Goal: Information Seeking & Learning: Learn about a topic

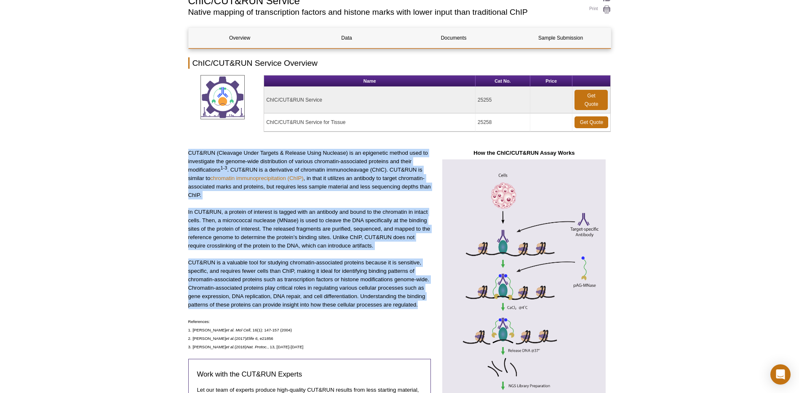
drag, startPoint x: 187, startPoint y: 149, endPoint x: 420, endPoint y: 302, distance: 278.7
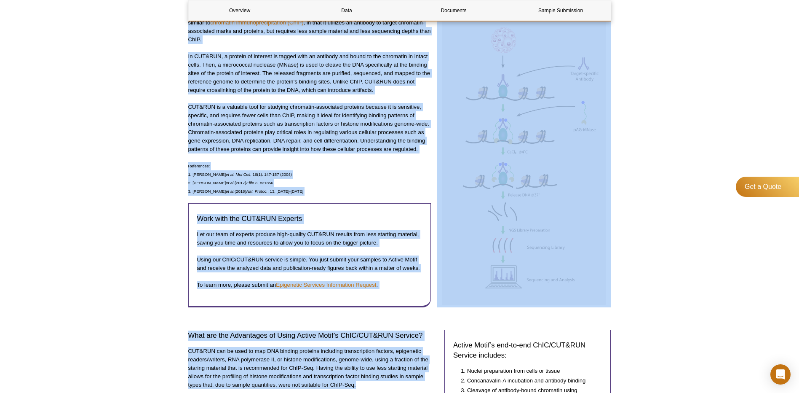
scroll to position [273, 0]
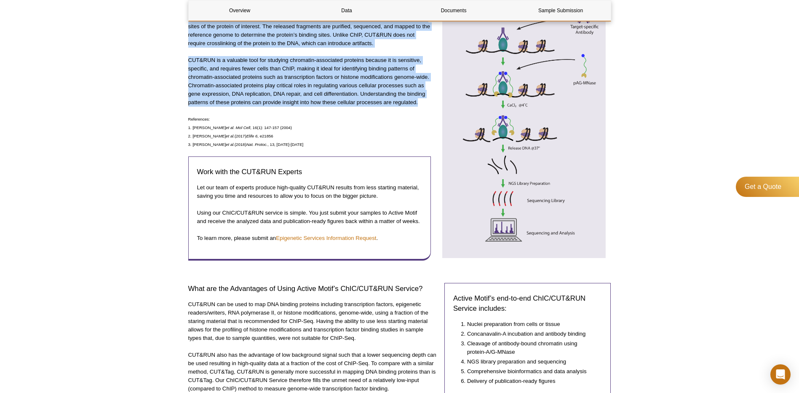
drag, startPoint x: 188, startPoint y: 223, endPoint x: 419, endPoint y: 104, distance: 260.1
click at [419, 104] on div "CUT&RUN (Cleavage Under Targets & Release Using Nuclease) is an epigenetic meth…" at bounding box center [309, 107] width 243 height 322
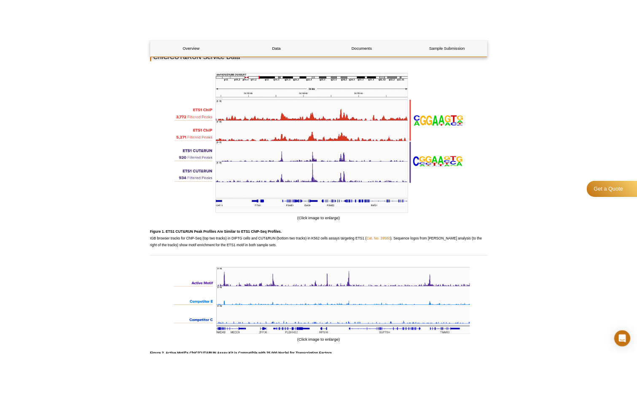
scroll to position [463, 0]
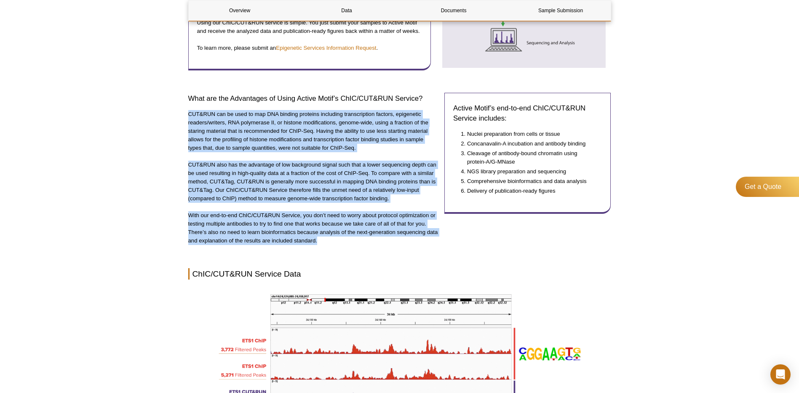
drag, startPoint x: 245, startPoint y: 152, endPoint x: 354, endPoint y: 239, distance: 139.7
click at [354, 239] on div "What are the Advantages of Using Active Motif’s ChIC/CUT&RUN Service? CUT&RUN c…" at bounding box center [313, 169] width 250 height 168
copy div "CUT&RUN can be used to map DNA binding proteins including transcription factors…"
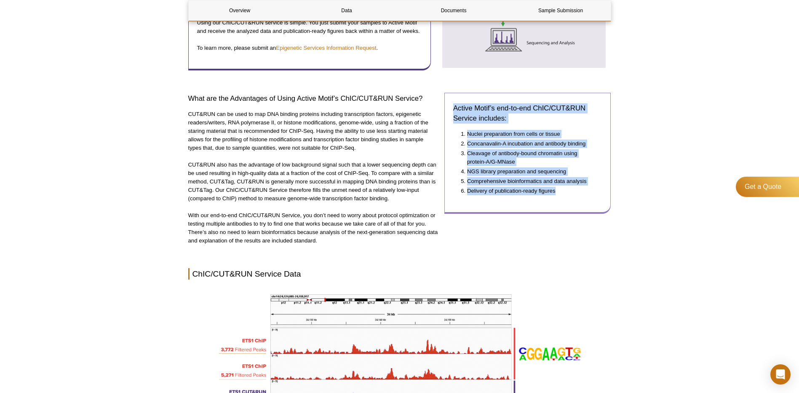
drag, startPoint x: 454, startPoint y: 109, endPoint x: 576, endPoint y: 193, distance: 148.2
click at [576, 193] on div "Active Motif’s end-to-end ChIC/CUT&RUN Service includes: Nuclei preparation fro…" at bounding box center [528, 153] width 167 height 121
copy div "Active Motif’s end-to-end ChIC/CUT&RUN Service includes: Nuclei preparation fro…"
